Goal: Task Accomplishment & Management: Use online tool/utility

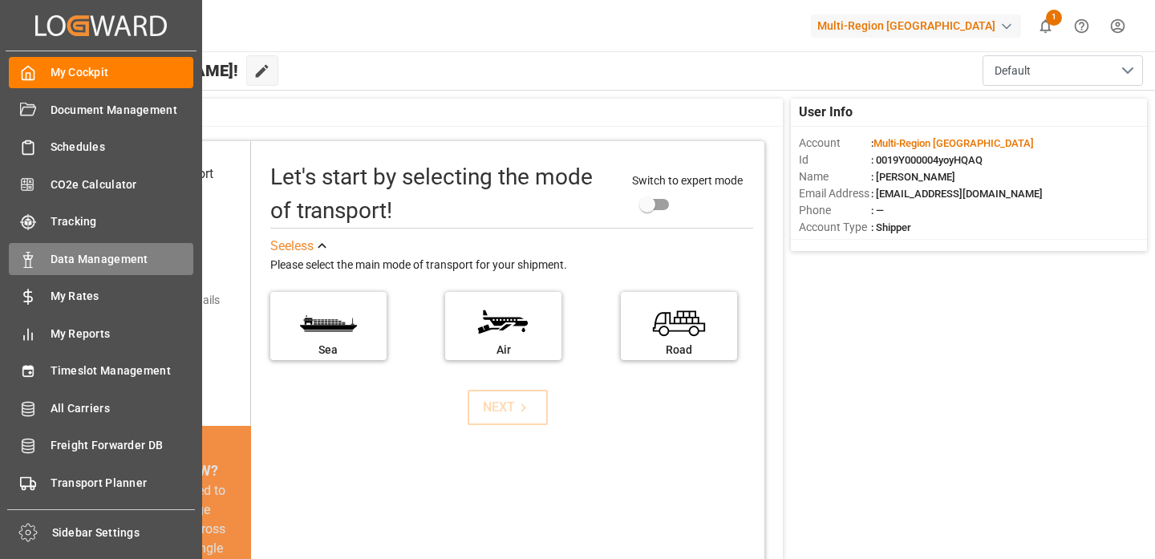
click at [95, 270] on div "Data Management Data Management" at bounding box center [101, 258] width 185 height 31
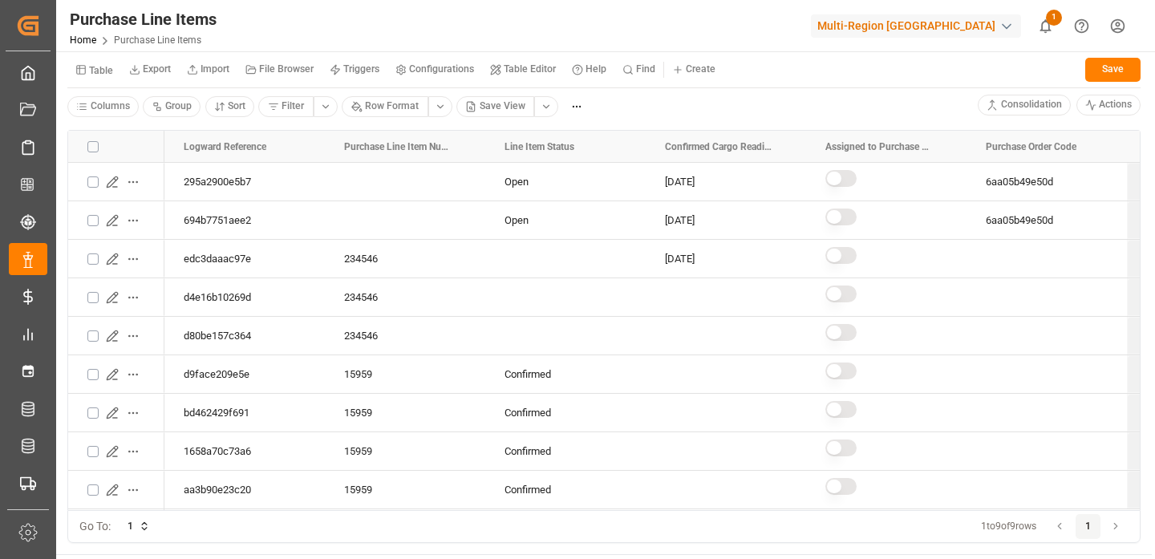
click at [519, 78] on button "Table Editor" at bounding box center [523, 70] width 82 height 24
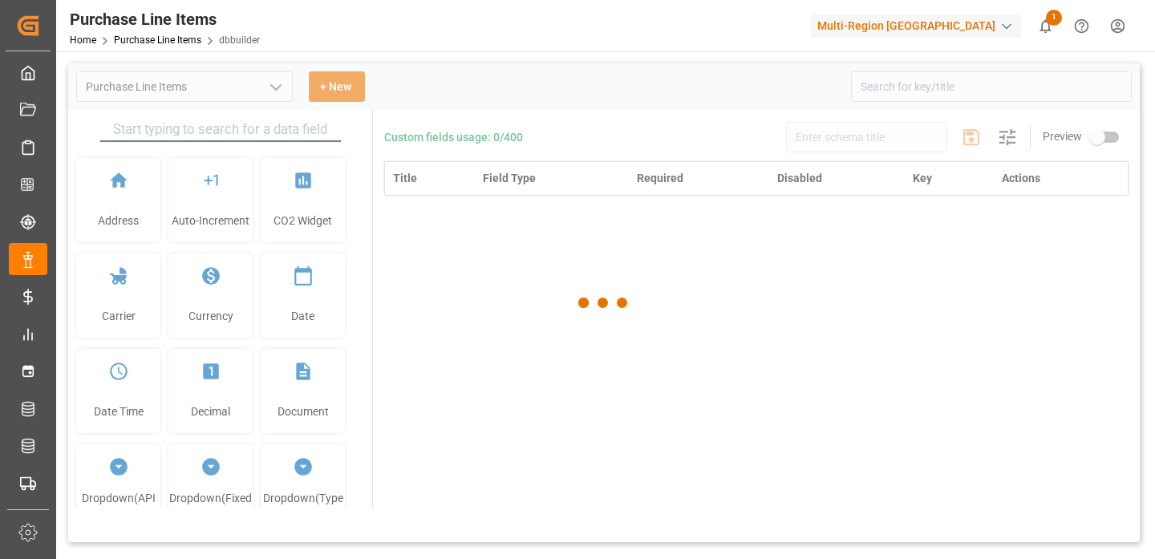
type input "Purchase Line Items"
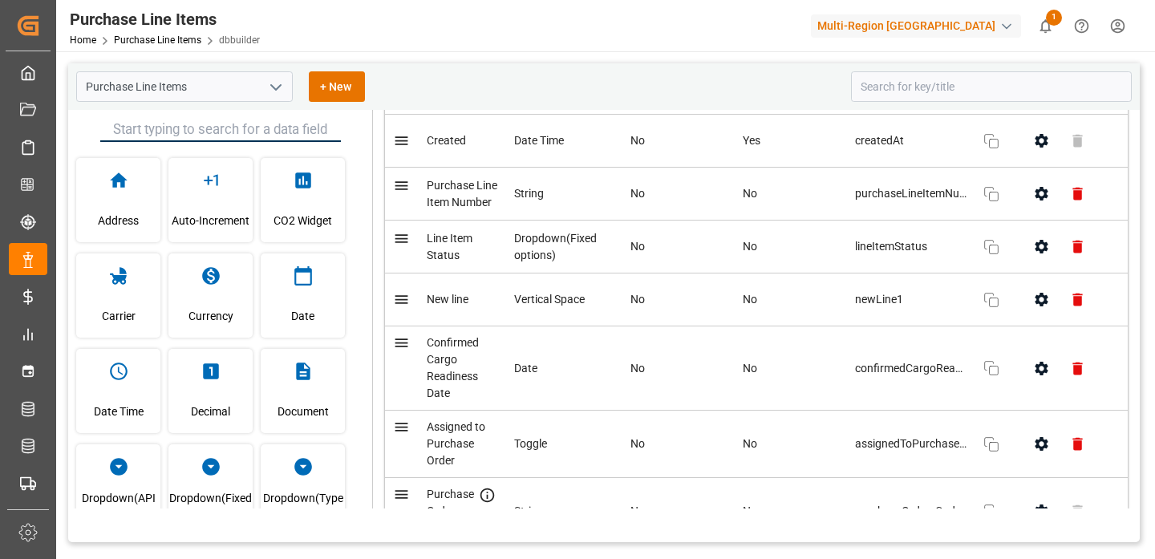
scroll to position [187, 0]
click at [1038, 376] on button "button" at bounding box center [1042, 367] width 36 height 36
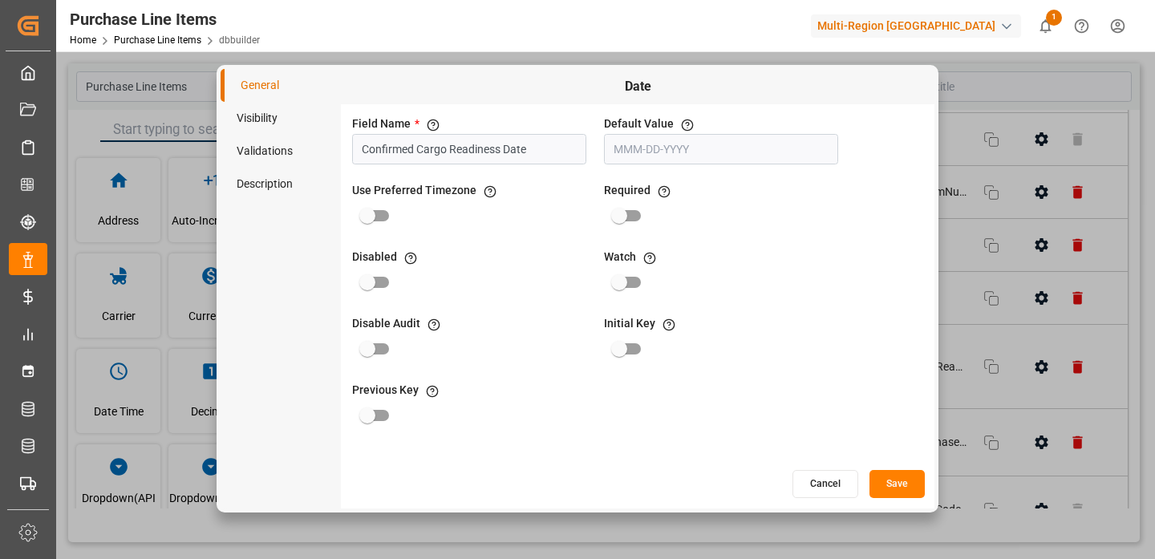
click at [639, 351] on input "primary checkbox" at bounding box center [619, 349] width 91 height 30
checkbox input "true"
click at [390, 420] on input "primary checkbox" at bounding box center [367, 415] width 91 height 30
checkbox input "true"
click at [899, 482] on button "Save" at bounding box center [897, 484] width 55 height 28
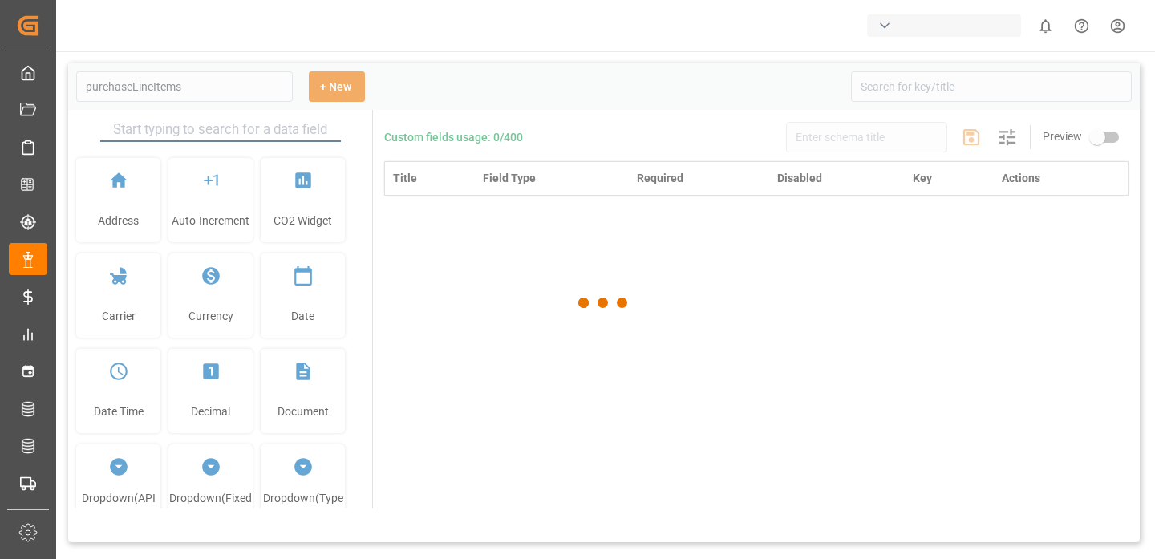
type input "Purchase Line Items"
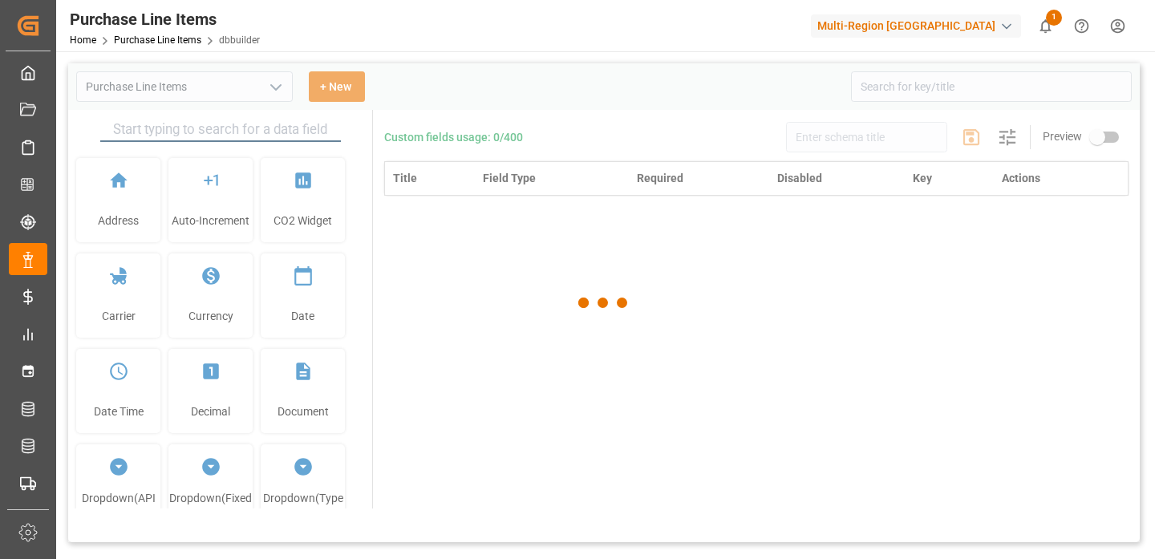
type input "Purchase Line Items"
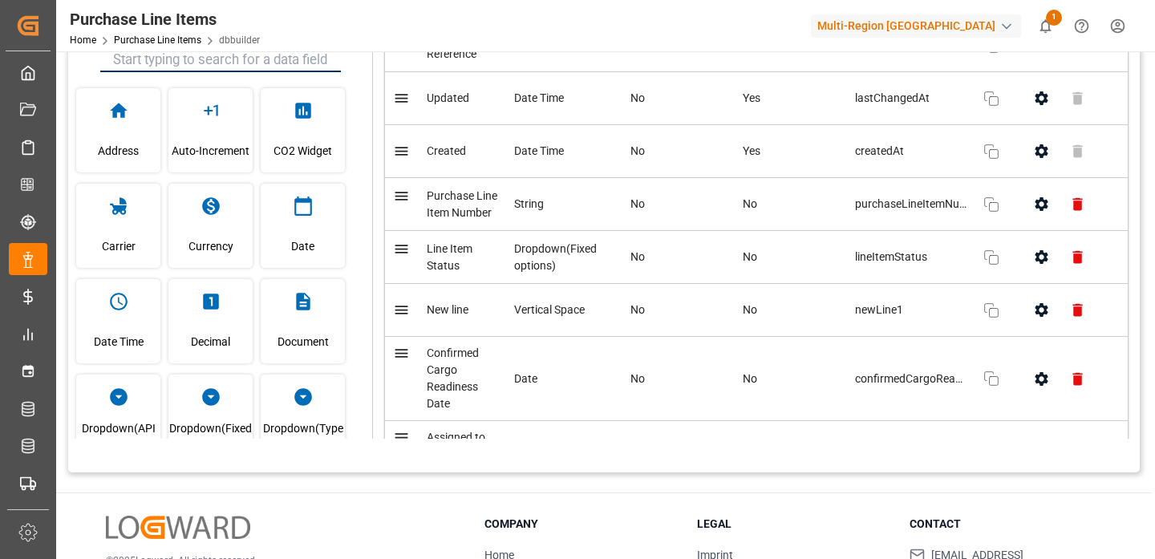
scroll to position [104, 0]
click at [167, 41] on link "Purchase Line Items" at bounding box center [157, 40] width 87 height 11
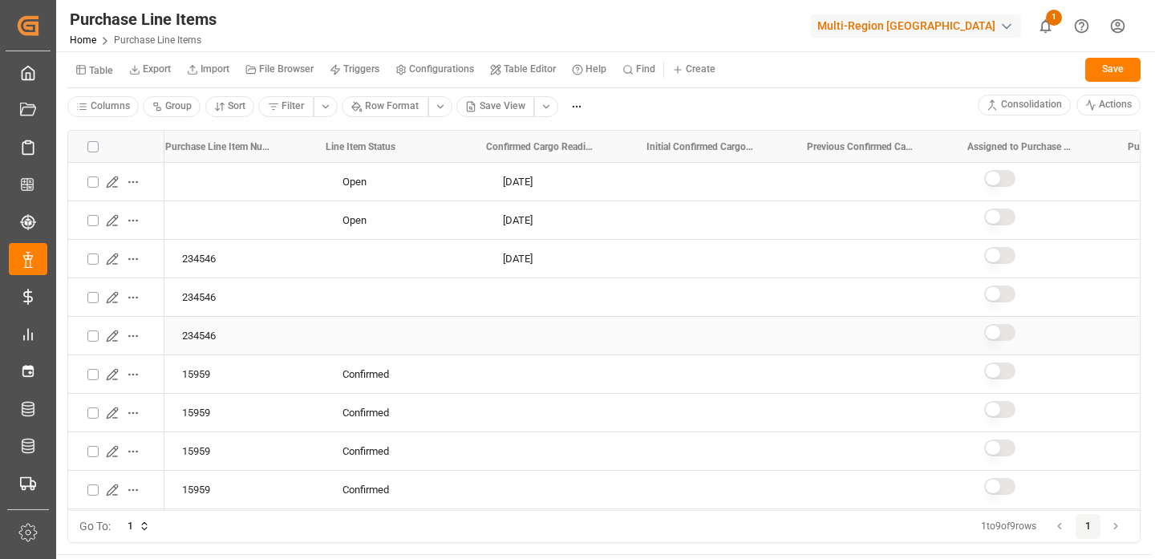
scroll to position [0, 199]
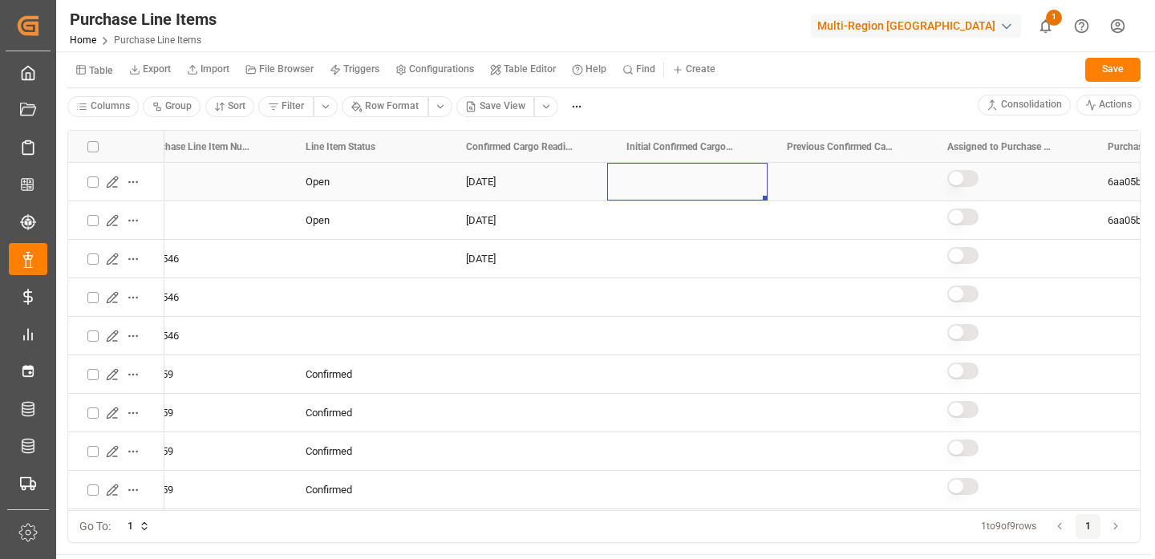
click at [672, 190] on div "Press SPACE to select this row." at bounding box center [687, 182] width 160 height 38
click at [809, 180] on div "Press SPACE to select this row." at bounding box center [848, 182] width 160 height 38
click at [505, 234] on div "[DATE]" at bounding box center [527, 220] width 160 height 38
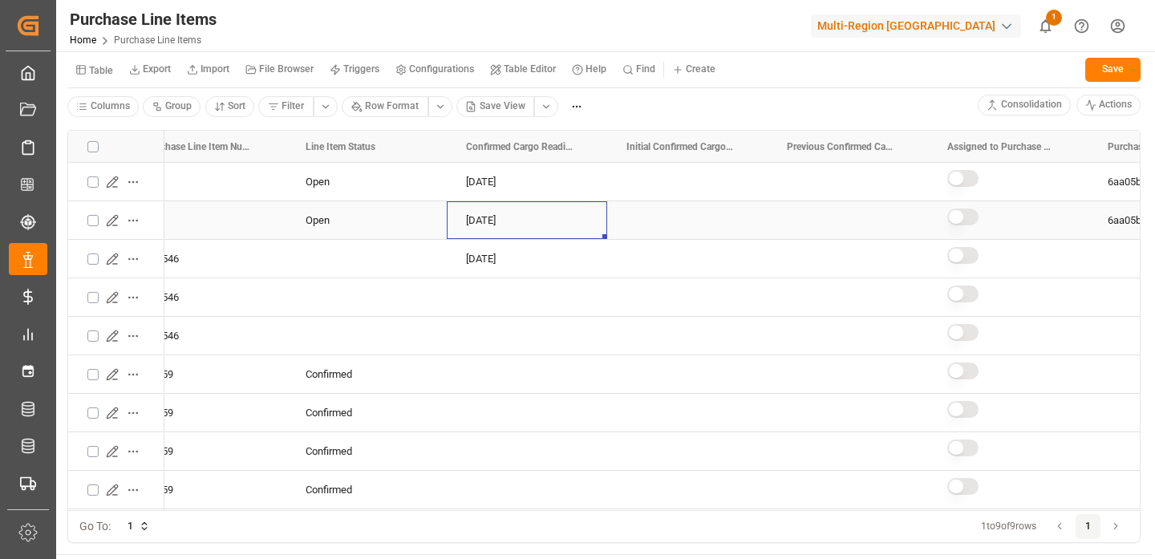
click at [505, 234] on div "[DATE]" at bounding box center [527, 220] width 160 height 38
click at [505, 234] on button "[DATE]" at bounding box center [527, 228] width 135 height 28
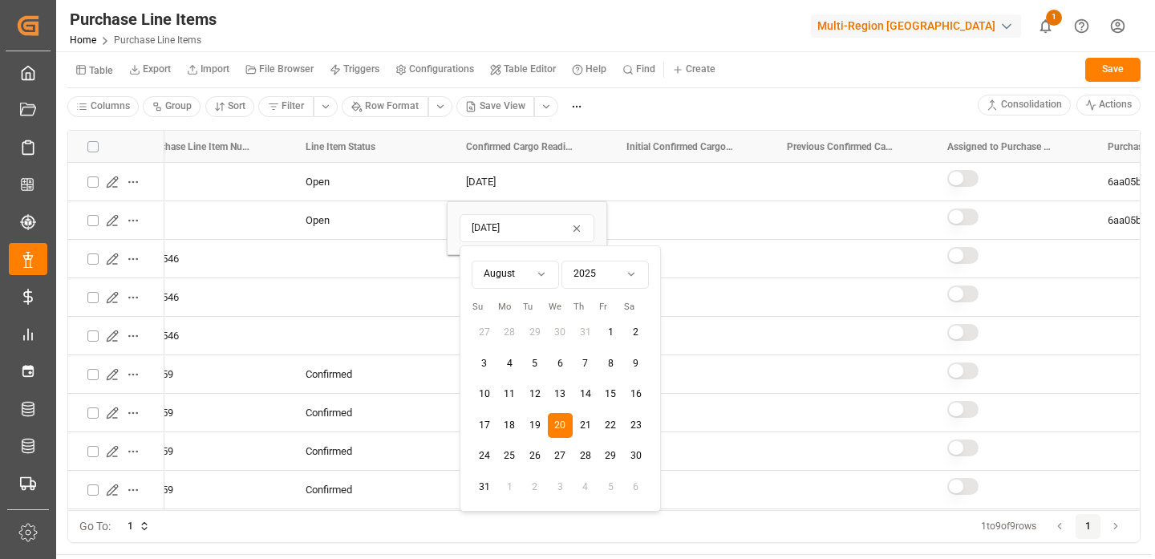
click at [587, 428] on button "21" at bounding box center [586, 426] width 26 height 26
click at [380, 233] on div "Open" at bounding box center [367, 220] width 122 height 37
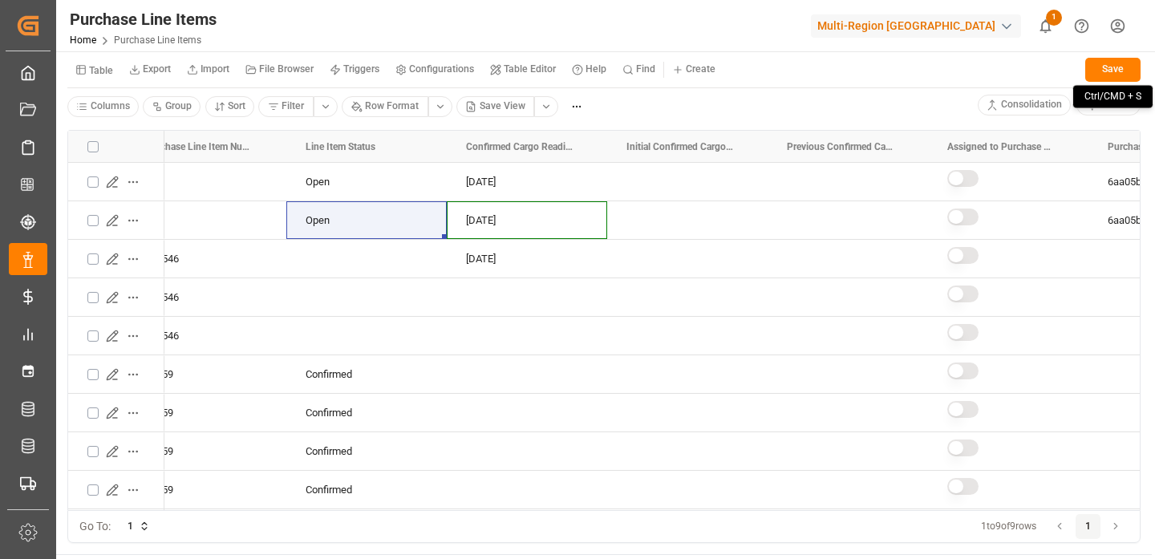
click at [1095, 64] on button "Save" at bounding box center [1113, 70] width 55 height 24
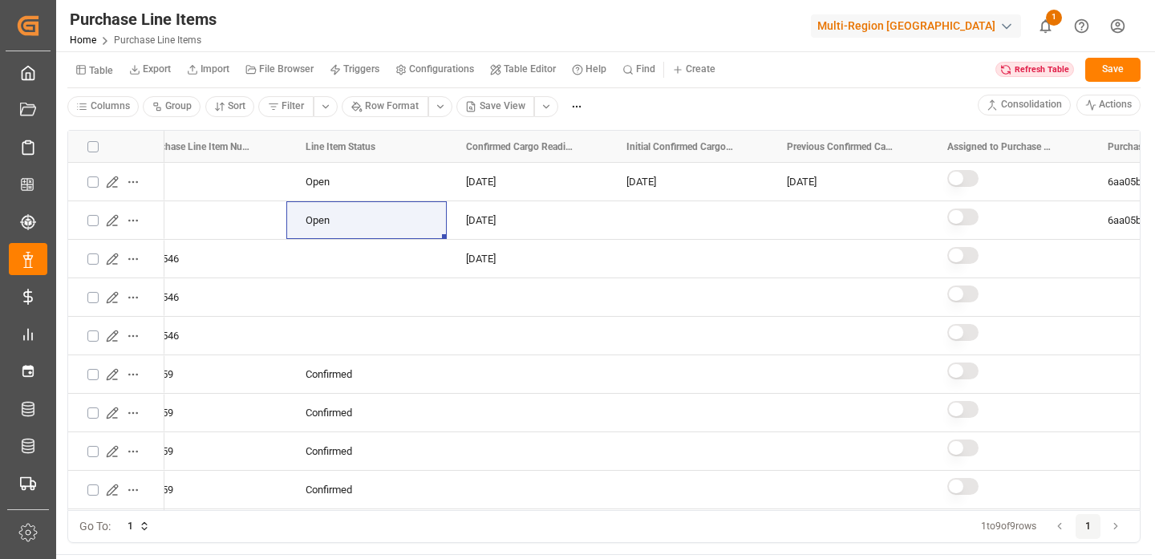
click at [1020, 66] on div "Refresh Table" at bounding box center [1035, 70] width 79 height 16
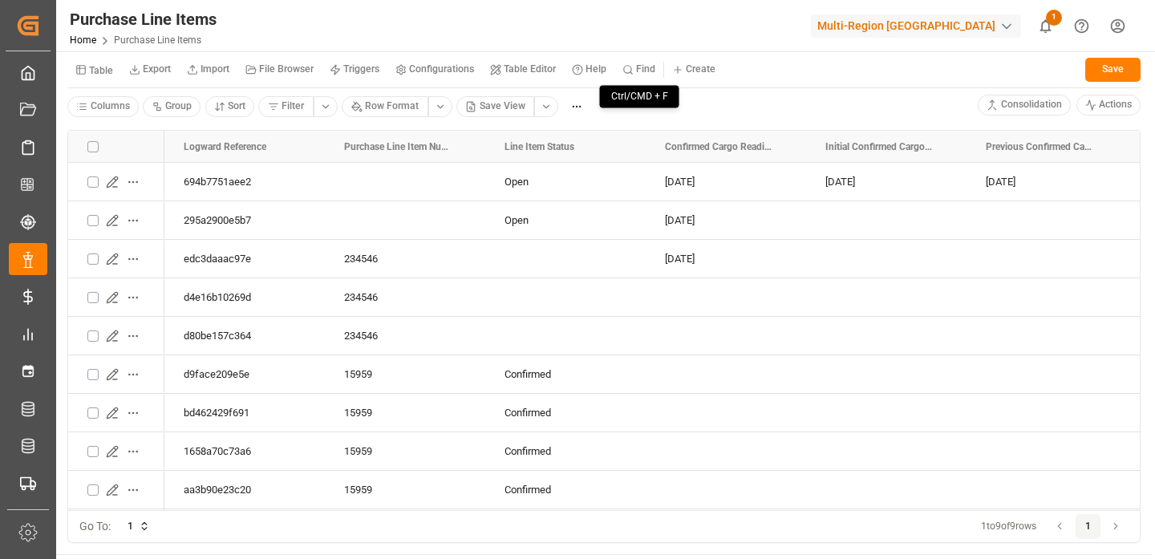
click at [643, 71] on small "Find" at bounding box center [645, 69] width 19 height 10
click at [633, 45] on div "Purchase Line Items Home Purchase Line Items Multi-Region CA 1 Notifications On…" at bounding box center [600, 25] width 1111 height 51
click at [644, 65] on small "Find" at bounding box center [645, 69] width 19 height 10
click at [715, 27] on div "Purchase Line Items Home Purchase Line Items Multi-Region CA 1 Notifications On…" at bounding box center [600, 25] width 1111 height 51
click at [637, 67] on small "Find" at bounding box center [645, 69] width 19 height 10
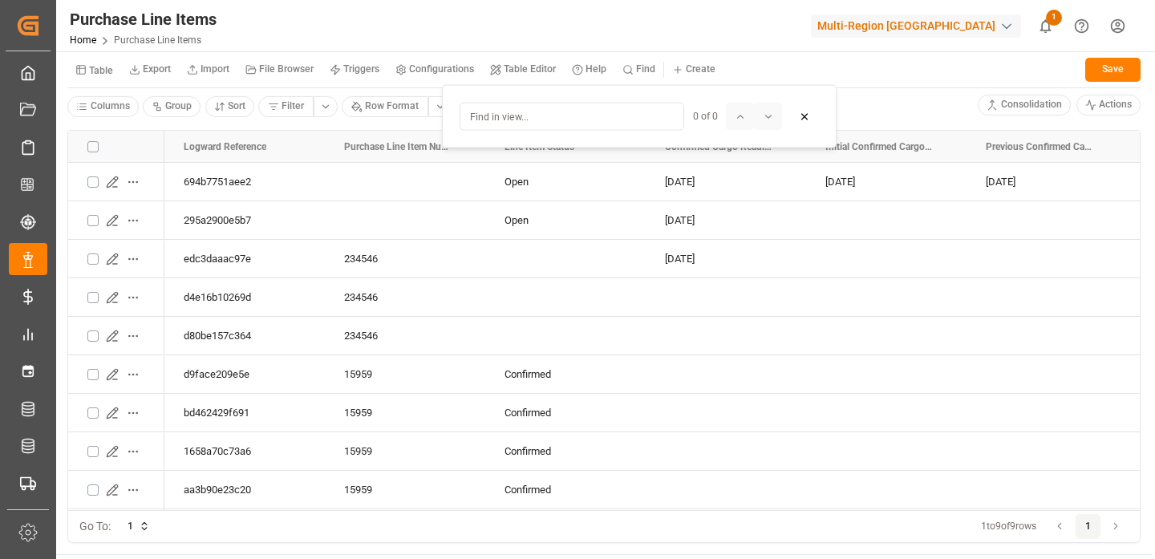
click at [748, 122] on div at bounding box center [754, 117] width 56 height 28
click at [775, 114] on div at bounding box center [754, 117] width 56 height 28
click at [738, 117] on div at bounding box center [754, 117] width 56 height 28
click at [777, 117] on div at bounding box center [754, 117] width 56 height 28
click at [809, 112] on icon at bounding box center [804, 116] width 11 height 11
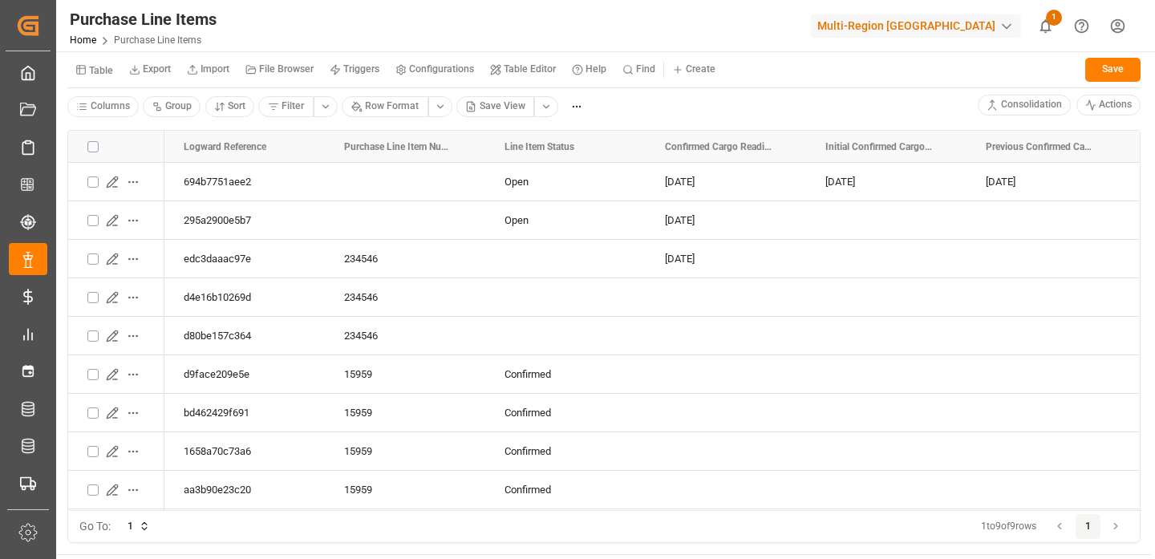
click at [800, 22] on div at bounding box center [732, 26] width 135 height 28
click at [634, 75] on button "Find" at bounding box center [639, 70] width 49 height 24
click at [553, 28] on div "Purchase Line Items Home Purchase Line Items Multi-Region CA 1 Notifications On…" at bounding box center [600, 25] width 1111 height 51
click at [1053, 32] on icon "show 1 new notifications" at bounding box center [1045, 26] width 17 height 17
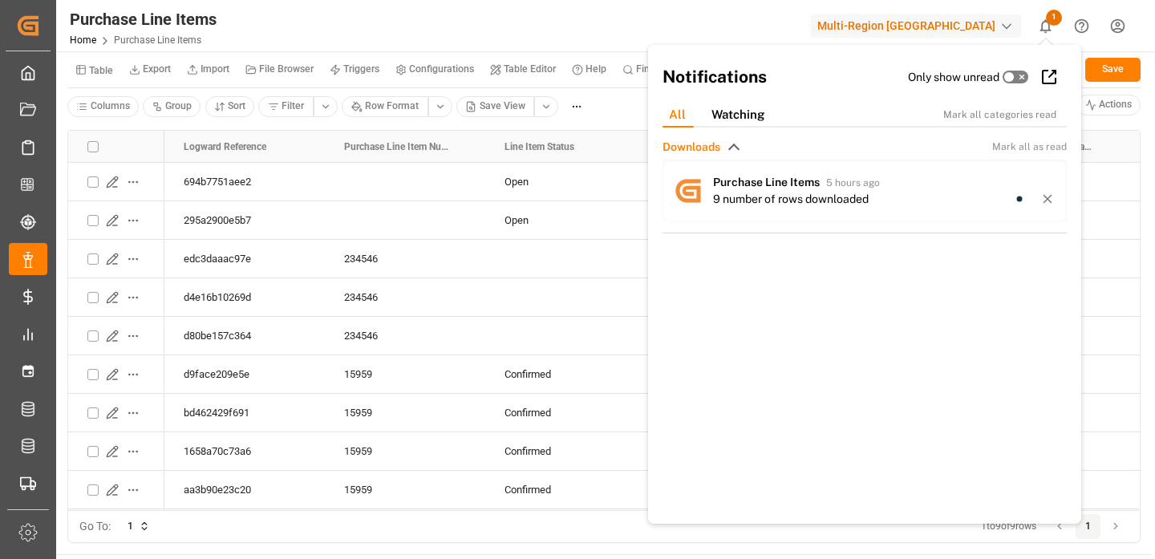
click at [740, 27] on div at bounding box center [732, 26] width 135 height 28
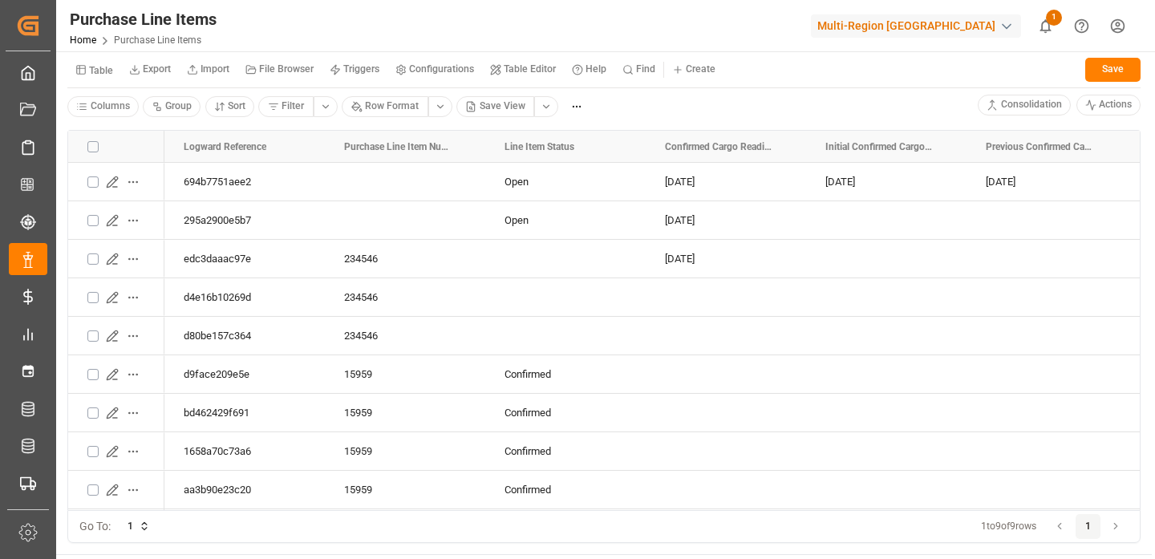
click at [632, 72] on icon "button" at bounding box center [628, 69] width 11 height 11
click at [733, 22] on div at bounding box center [732, 26] width 135 height 28
